Goal: Find contact information: Find contact information

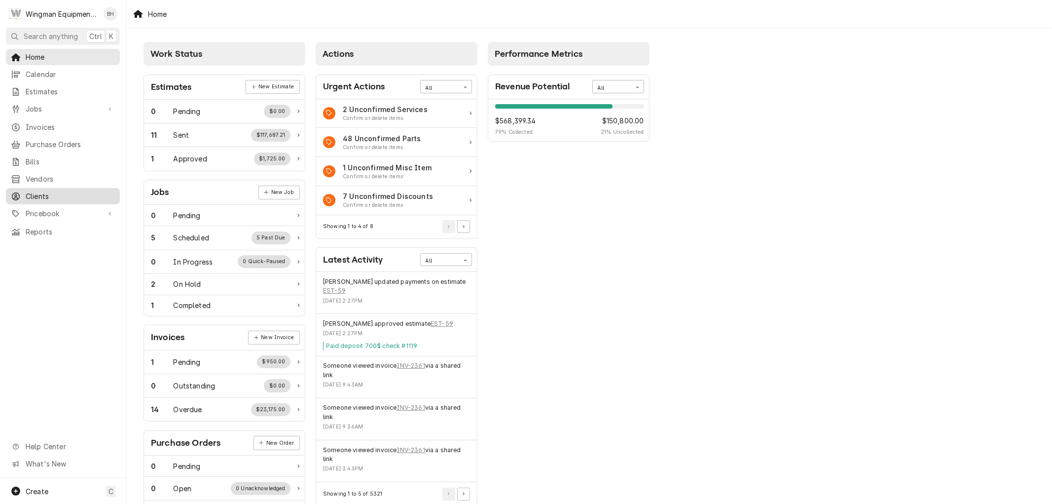
click at [45, 191] on span "Clients" at bounding box center [70, 196] width 89 height 10
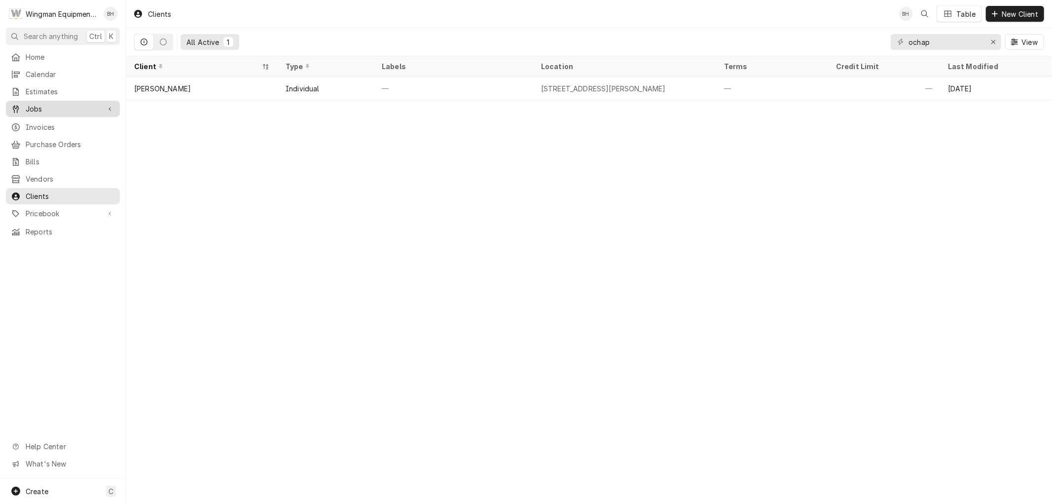
click at [57, 107] on span "Jobs" at bounding box center [63, 109] width 74 height 10
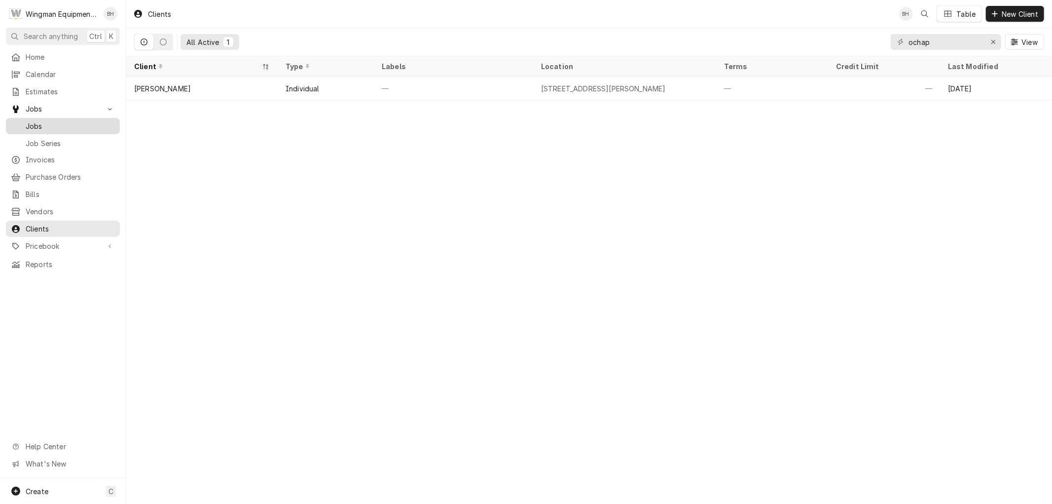
click at [51, 123] on span "Jobs" at bounding box center [70, 126] width 89 height 10
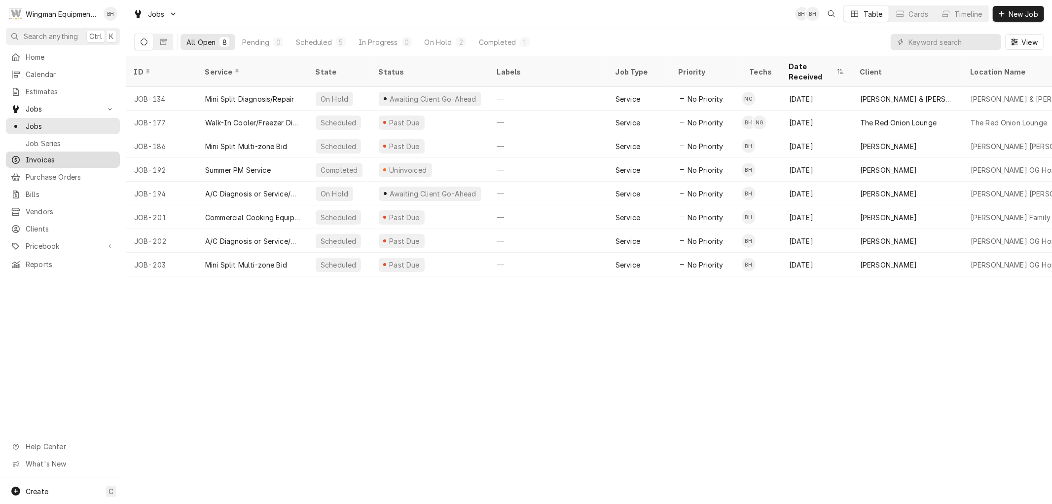
click at [43, 156] on span "Invoices" at bounding box center [70, 159] width 89 height 10
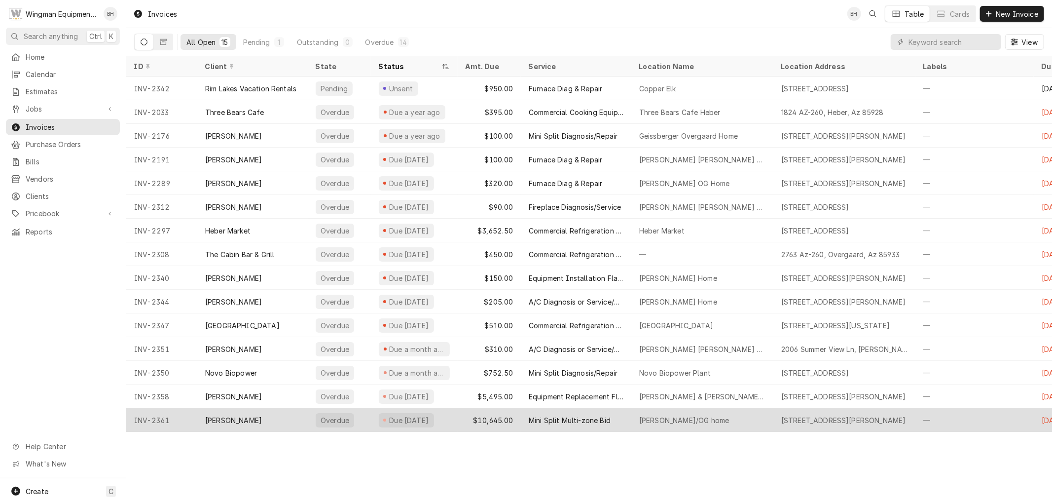
click at [535, 421] on div "Mini Split Multi-zone Bid" at bounding box center [570, 420] width 82 height 10
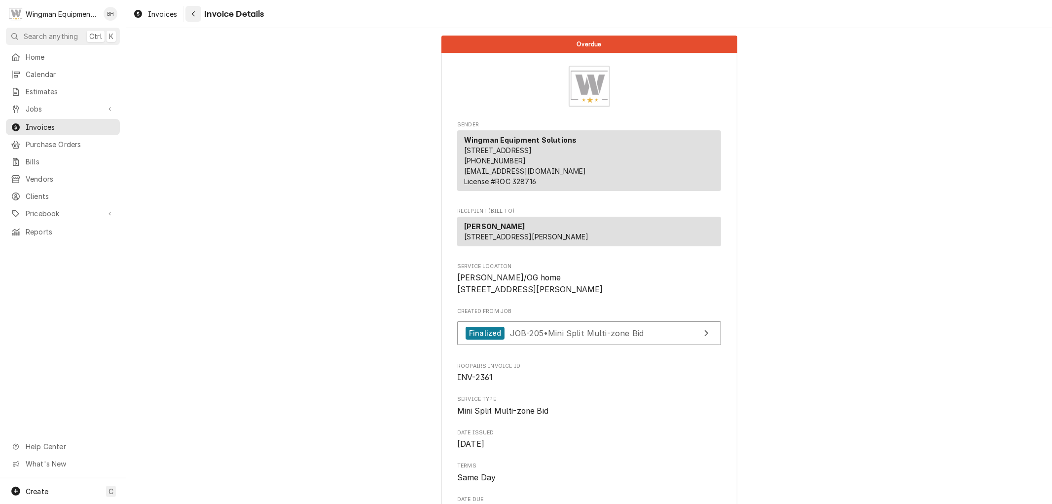
click at [195, 14] on icon "Navigate back" at bounding box center [193, 13] width 4 height 7
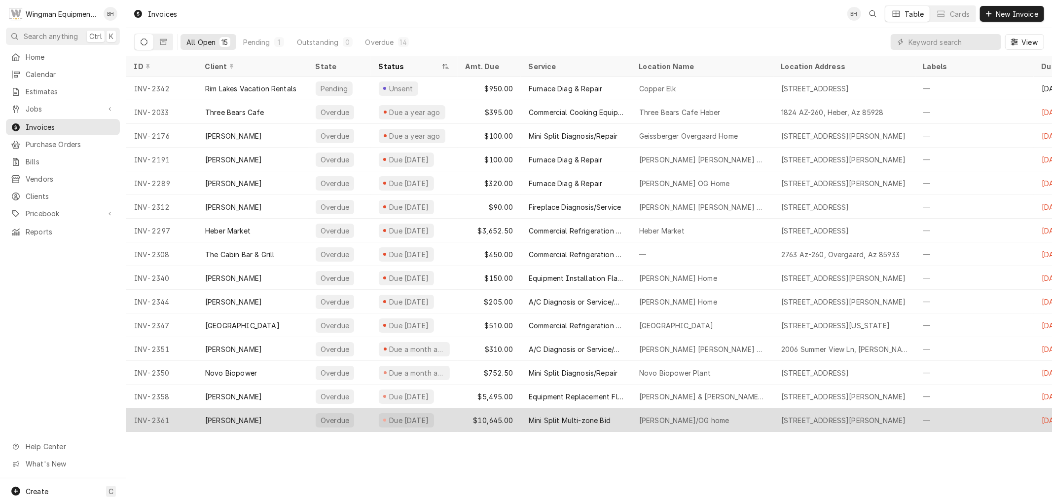
click at [227, 415] on div "[PERSON_NAME]" at bounding box center [233, 420] width 57 height 10
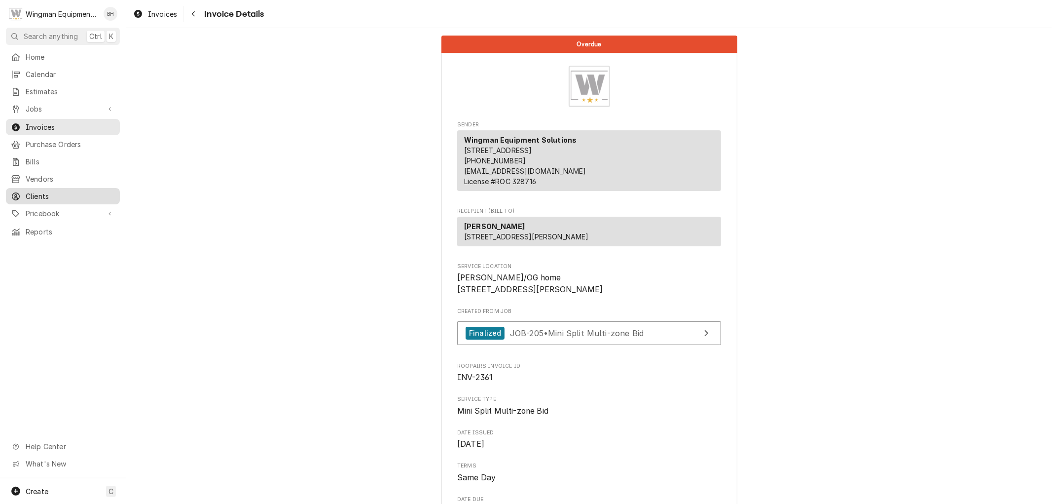
click at [29, 192] on span "Clients" at bounding box center [70, 196] width 89 height 10
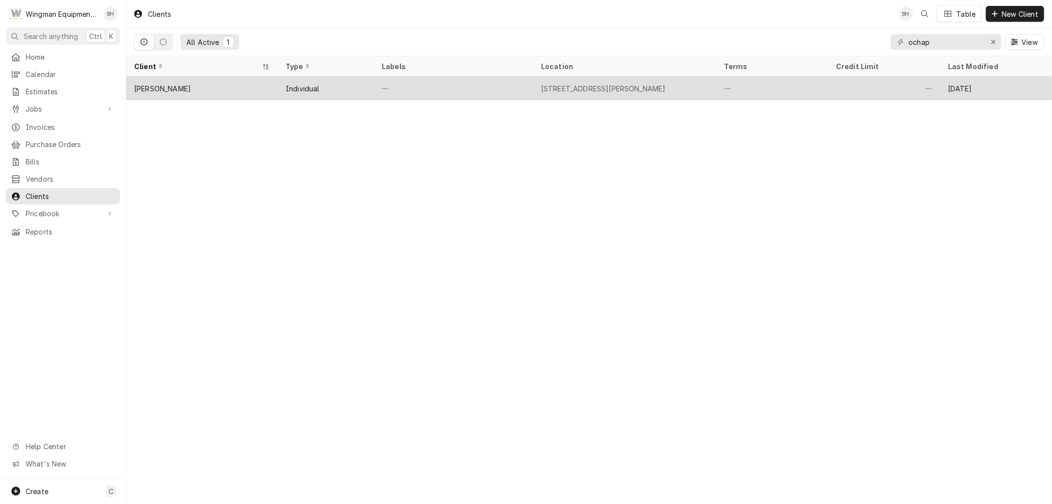
click at [508, 90] on div "—" at bounding box center [453, 88] width 159 height 24
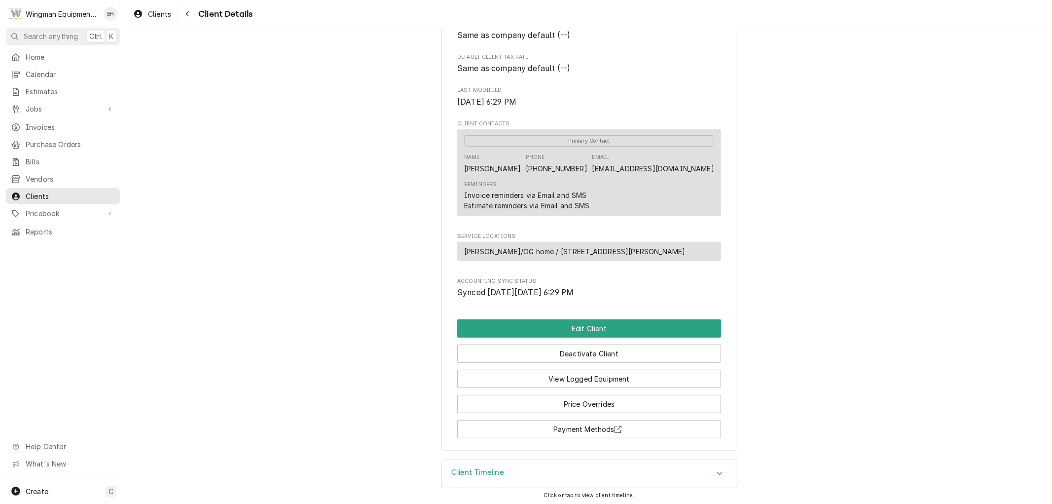
scroll to position [243, 0]
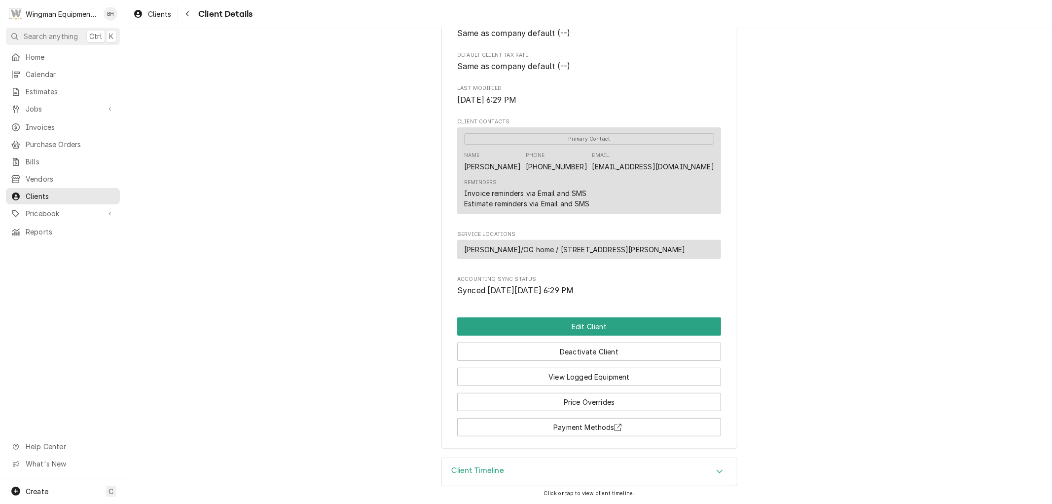
click at [556, 164] on link "(623) 764-6736" at bounding box center [557, 166] width 62 height 8
drag, startPoint x: 592, startPoint y: 168, endPoint x: 531, endPoint y: 175, distance: 61.1
click at [538, 174] on div "Name Joe Ochap Phone (623) 764-6736 Email joemcchap@gmail.com" at bounding box center [589, 161] width 250 height 27
copy link "(623) 764-6736"
drag, startPoint x: 711, startPoint y: 167, endPoint x: 629, endPoint y: 168, distance: 82.4
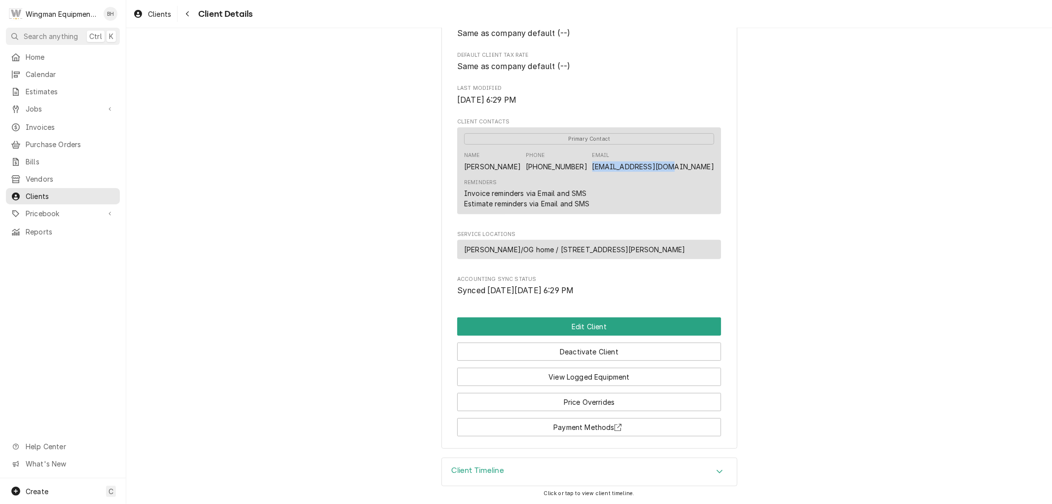
click at [629, 168] on div "Primary Contact Name Joe Ochap Phone (623) 764-6736 Email joemcchap@gmail.com R…" at bounding box center [589, 170] width 264 height 86
copy link "joemcchap@gmail.com"
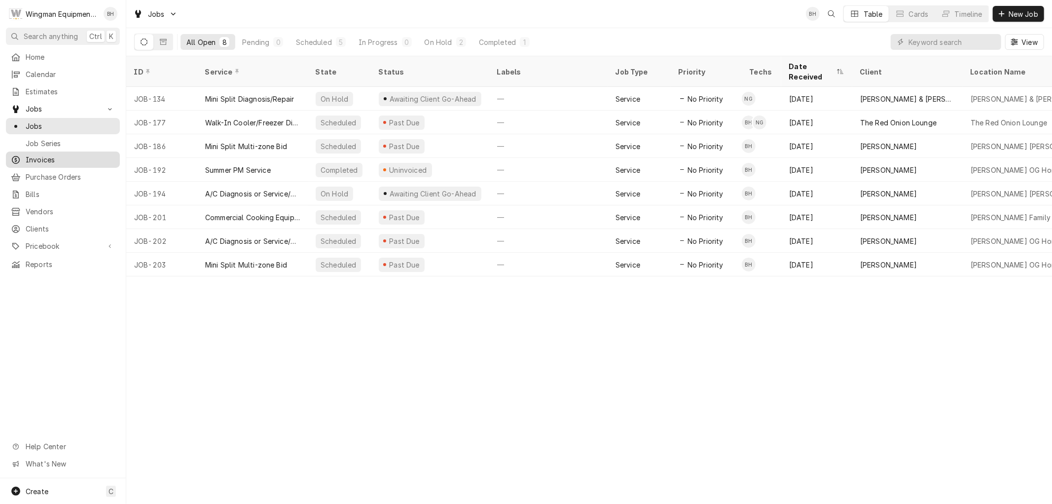
click at [44, 154] on span "Invoices" at bounding box center [70, 159] width 89 height 10
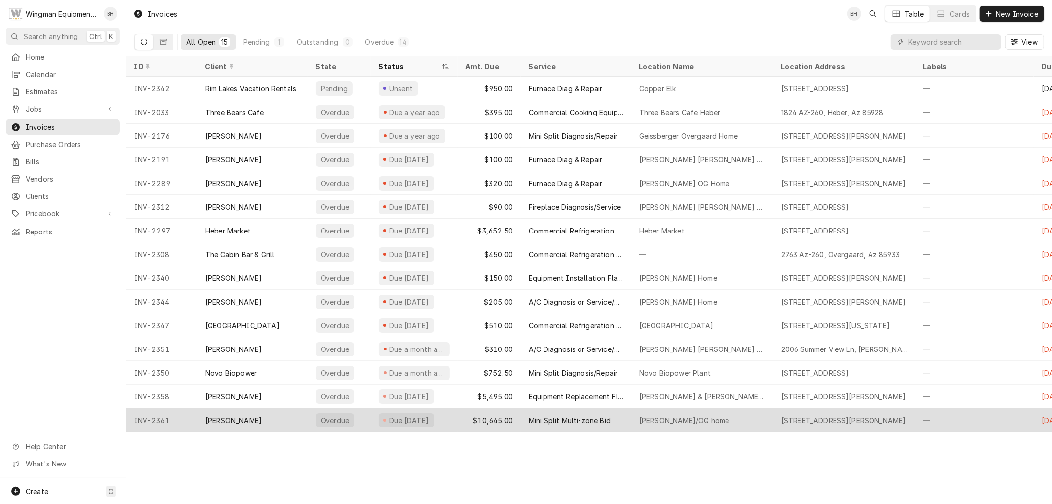
click at [519, 422] on div "$10,645.00" at bounding box center [489, 420] width 63 height 24
